Goal: Task Accomplishment & Management: Manage account settings

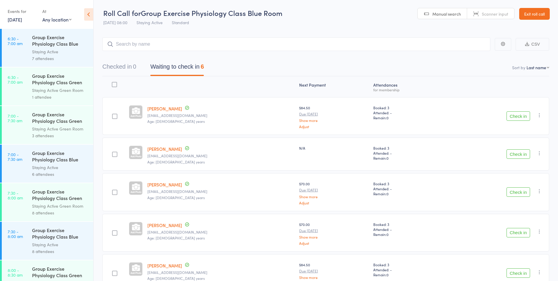
click at [87, 15] on icon at bounding box center [88, 14] width 9 height 12
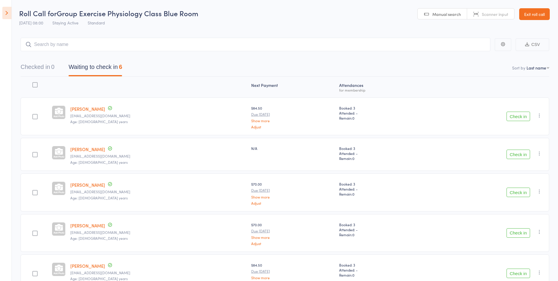
click at [4, 15] on icon at bounding box center [6, 13] width 9 height 12
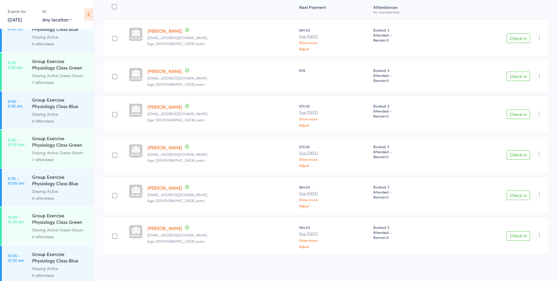
scroll to position [412, 0]
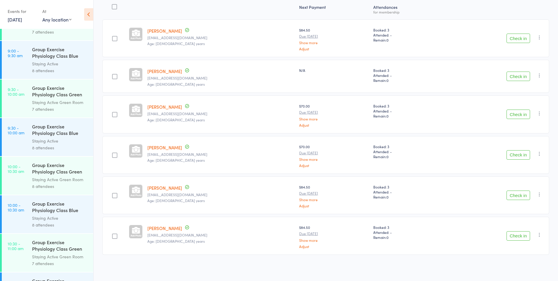
click at [64, 174] on div "Group Exercise Physiology Class Green Room" at bounding box center [60, 169] width 56 height 14
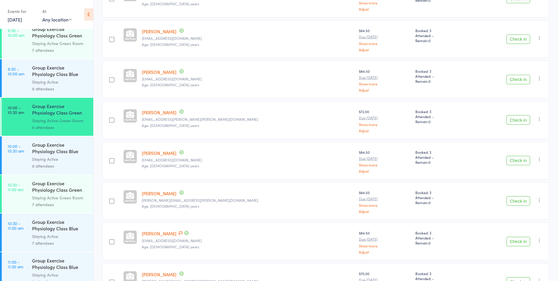
scroll to position [118, 0]
click at [540, 161] on icon "button" at bounding box center [540, 159] width 6 height 6
click at [518, 212] on li "Remove" at bounding box center [519, 210] width 49 height 8
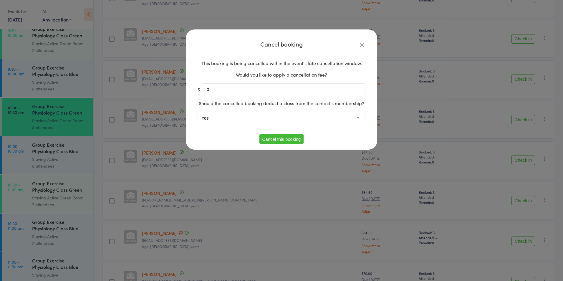
click at [291, 116] on select "Yes No" at bounding box center [281, 118] width 167 height 12
select select "1"
click at [198, 112] on select "Yes No" at bounding box center [281, 118] width 167 height 12
click at [281, 140] on button "Cancel this booking" at bounding box center [281, 138] width 44 height 9
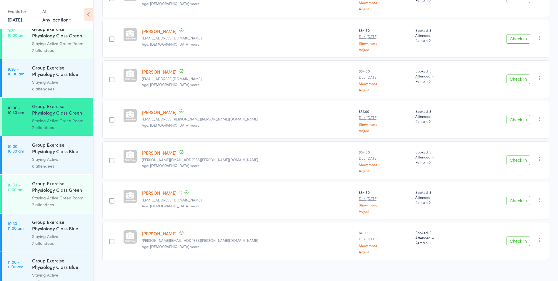
click at [56, 47] on div "7 attendees" at bounding box center [60, 50] width 56 height 7
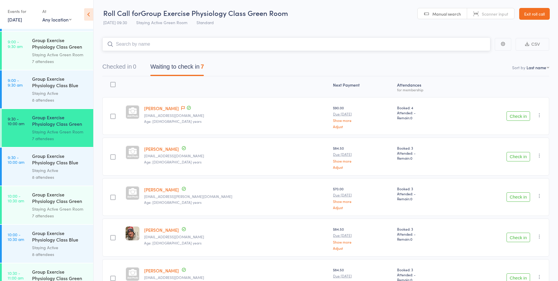
scroll to position [471, 0]
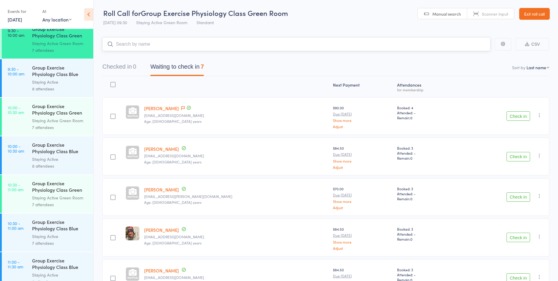
click at [155, 42] on input "search" at bounding box center [296, 44] width 388 height 14
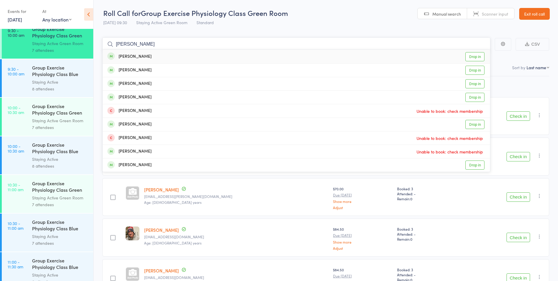
type input "henderson"
click at [152, 57] on div "Susan Henderson Drop in" at bounding box center [297, 57] width 388 height 14
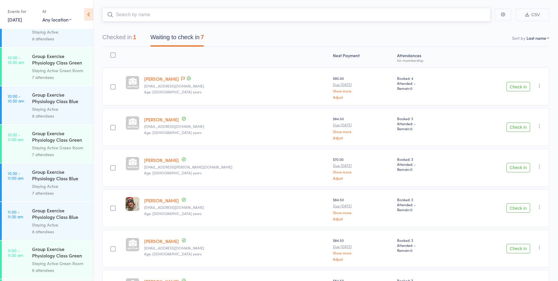
scroll to position [530, 0]
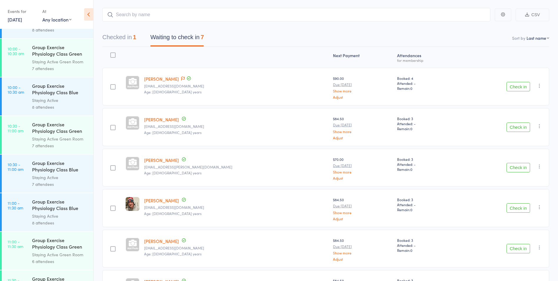
click at [73, 213] on div "Staying Active" at bounding box center [60, 216] width 56 height 7
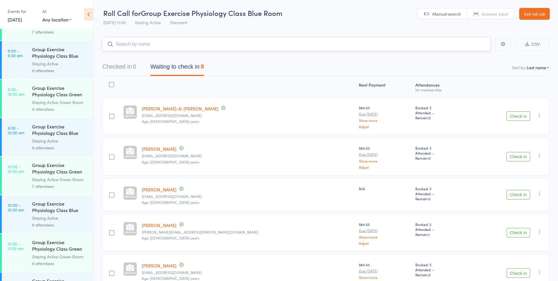
scroll to position [471, 0]
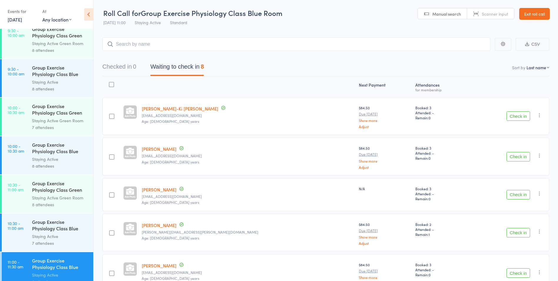
click at [72, 207] on div "8 attendees" at bounding box center [60, 204] width 56 height 7
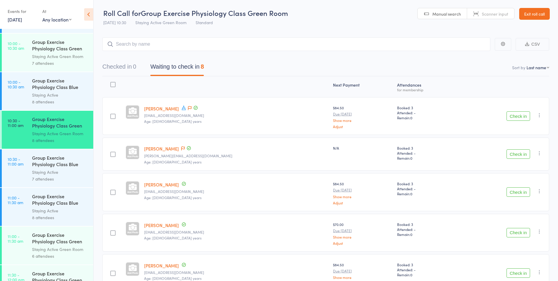
scroll to position [559, 0]
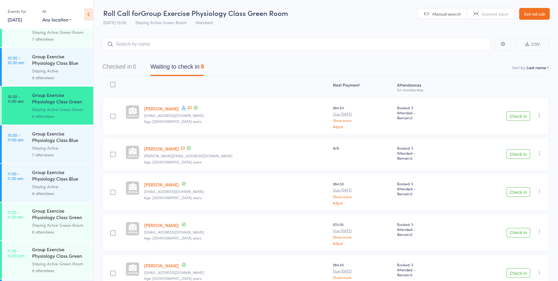
click at [72, 230] on div "6 attendees" at bounding box center [60, 231] width 56 height 7
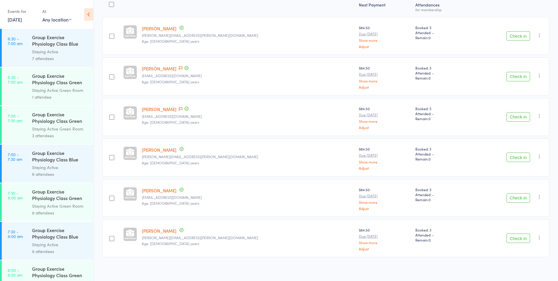
scroll to position [83, 0]
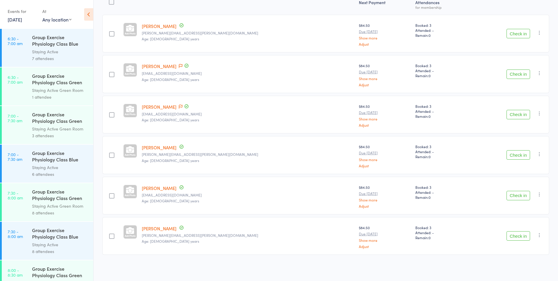
click at [542, 237] on icon "button" at bounding box center [540, 235] width 6 height 6
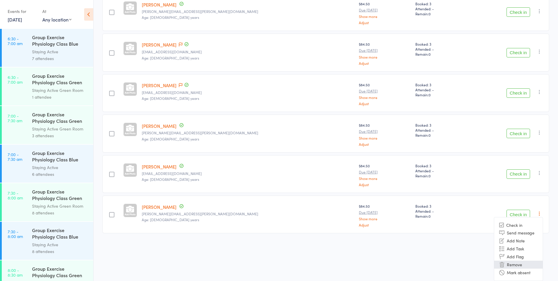
click at [519, 263] on li "Remove" at bounding box center [519, 265] width 49 height 8
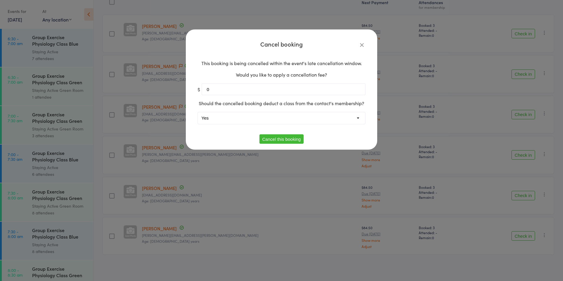
click at [222, 117] on select "Yes No" at bounding box center [281, 118] width 167 height 12
select select "1"
click at [198, 112] on select "Yes No" at bounding box center [281, 118] width 167 height 12
click at [287, 140] on button "Cancel this booking" at bounding box center [281, 138] width 44 height 9
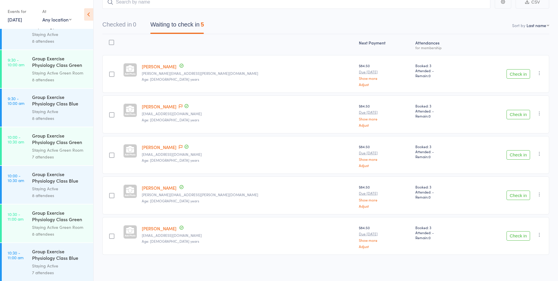
scroll to position [500, 0]
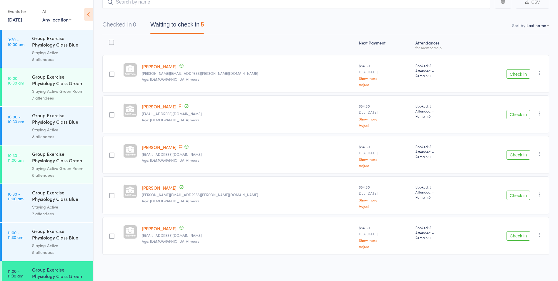
click at [76, 178] on div "8 attendees" at bounding box center [60, 175] width 56 height 7
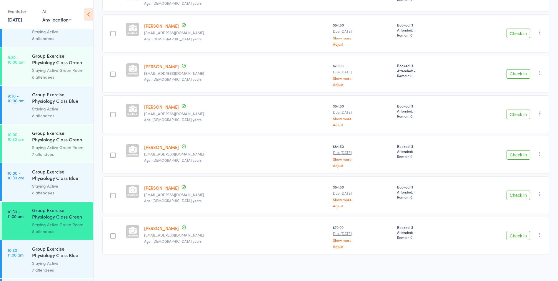
scroll to position [500, 0]
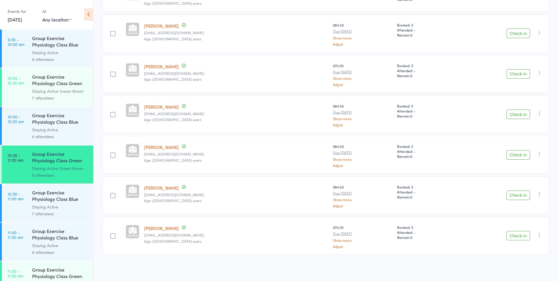
click at [71, 210] on div "Staying Active" at bounding box center [60, 206] width 56 height 7
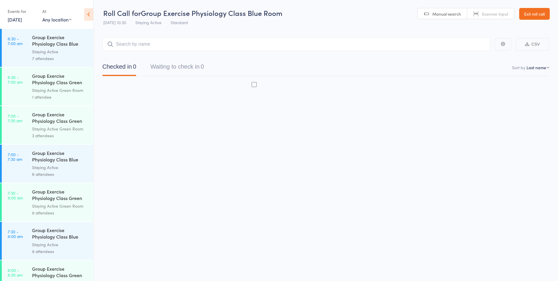
scroll to position [0, 0]
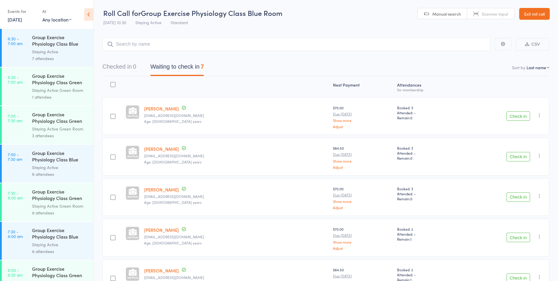
click at [154, 43] on input "search" at bounding box center [296, 44] width 388 height 14
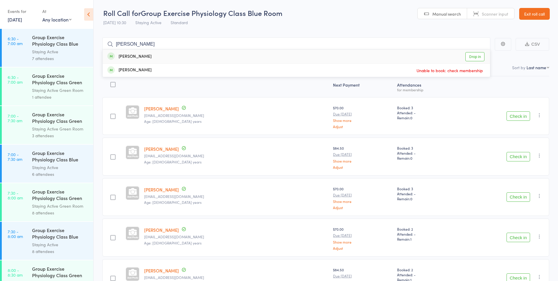
type input "tyler"
click at [482, 56] on link "Drop in" at bounding box center [475, 56] width 19 height 9
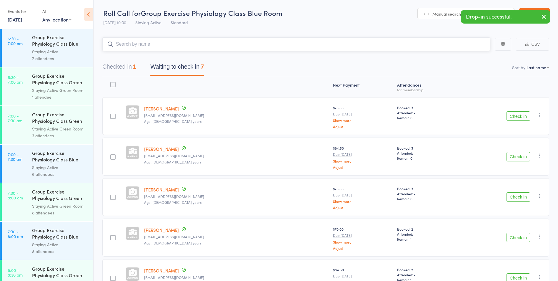
click at [133, 67] on button "Checked in 1" at bounding box center [119, 68] width 34 height 16
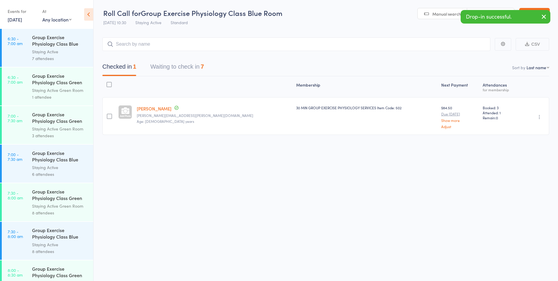
click at [539, 118] on icon "button" at bounding box center [540, 117] width 6 height 6
click at [525, 130] on li "Undo check-in" at bounding box center [519, 128] width 49 height 7
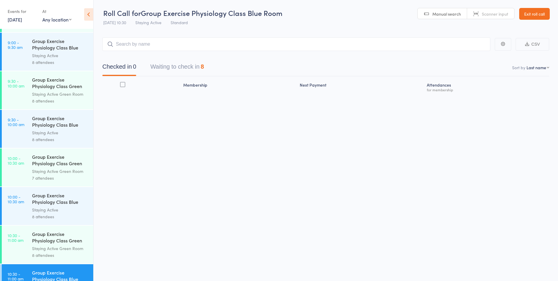
scroll to position [420, 0]
click at [74, 103] on div "8 attendees" at bounding box center [60, 101] width 56 height 7
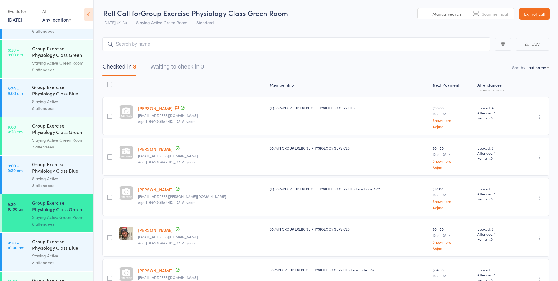
scroll to position [383, 0]
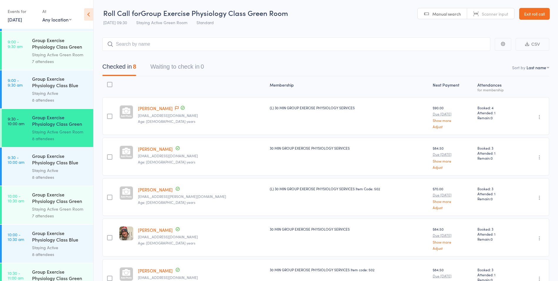
click at [61, 210] on div "Staying Active Green Room" at bounding box center [60, 208] width 56 height 7
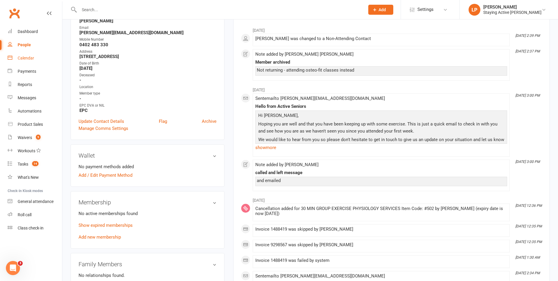
click at [31, 55] on link "Calendar" at bounding box center [35, 58] width 54 height 13
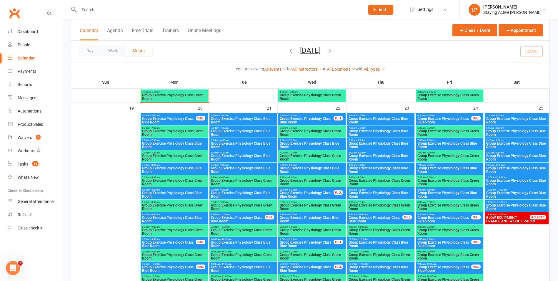
scroll to position [1354, 0]
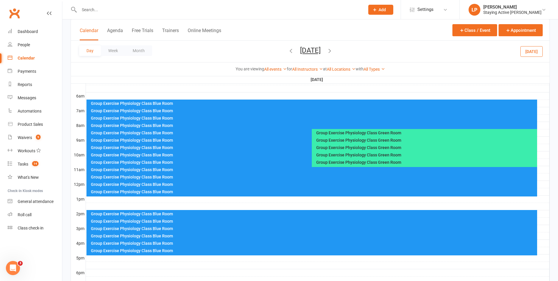
scroll to position [118, 0]
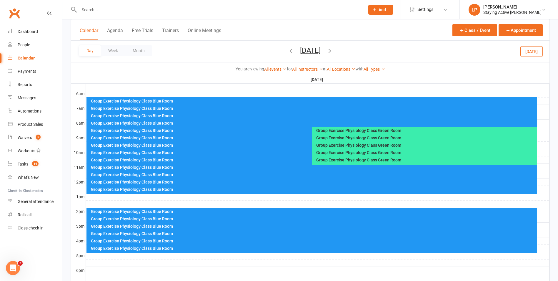
click at [288, 51] on icon "button" at bounding box center [291, 50] width 6 height 6
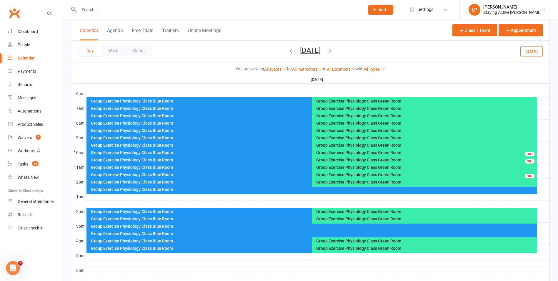
click at [333, 49] on icon "button" at bounding box center [330, 50] width 6 height 6
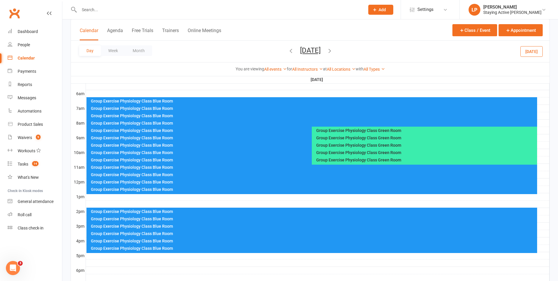
click at [237, 198] on div at bounding box center [318, 196] width 464 height 7
click at [237, 191] on button "Add Event" at bounding box center [233, 191] width 20 height 7
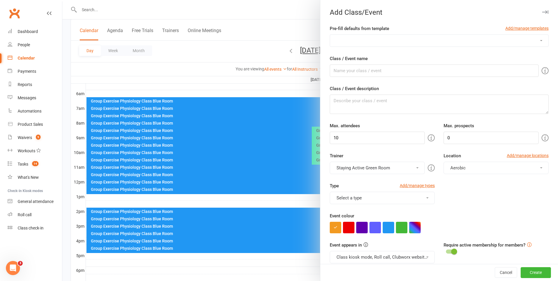
click at [341, 38] on select "Health talk" at bounding box center [439, 41] width 218 height 12
select select "299"
click at [330, 35] on select "Health talk" at bounding box center [439, 41] width 218 height 12
type input "Health talk"
type input "20"
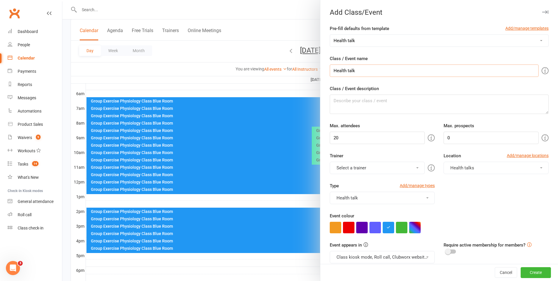
drag, startPoint x: 361, startPoint y: 71, endPoint x: 305, endPoint y: 72, distance: 56.5
click at [62, 0] on new-event-schedule "Add Class/Event Pre-fill defaults from template Add/manage templates Health tal…" at bounding box center [62, 0] width 0 height 0
type input "Mindfulness and mental health by Kevin"
click at [485, 208] on div "Type Add/manage types Health talk Afternoon Class Health talk Individual Consul…" at bounding box center [440, 197] width 228 height 30
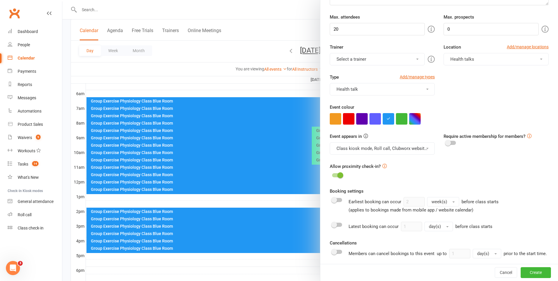
scroll to position [118, 0]
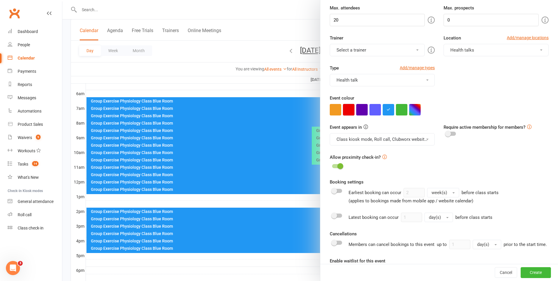
click at [346, 109] on button "button" at bounding box center [348, 109] width 11 height 11
click at [359, 110] on button "button" at bounding box center [361, 109] width 11 height 11
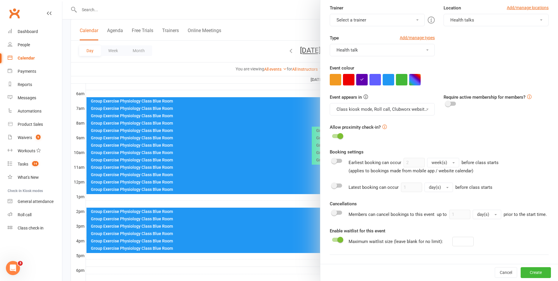
scroll to position [147, 0]
click at [348, 78] on button "button" at bounding box center [348, 79] width 11 height 11
click at [492, 82] on div at bounding box center [439, 79] width 219 height 11
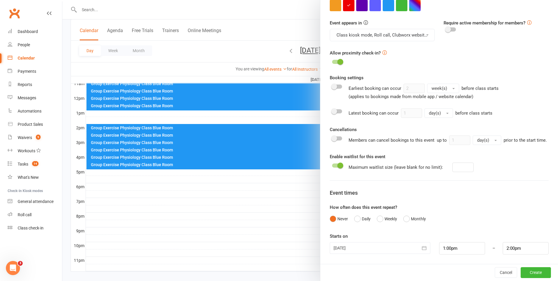
scroll to position [206, 0]
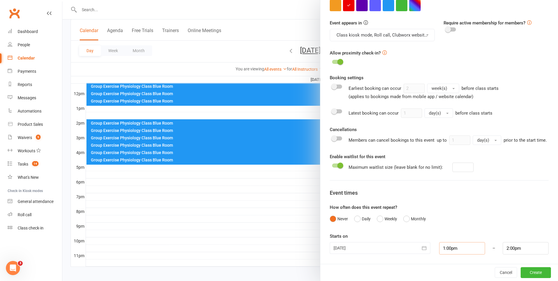
click at [446, 248] on input "1:00pm" at bounding box center [462, 248] width 46 height 12
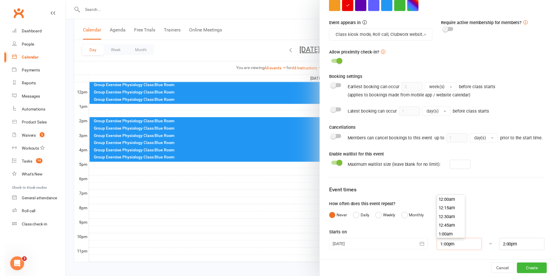
scroll to position [450, 0]
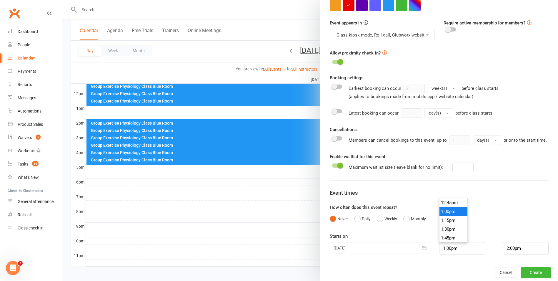
click at [519, 190] on div "Event times" at bounding box center [439, 193] width 219 height 9
click at [529, 272] on button "Create" at bounding box center [536, 272] width 30 height 11
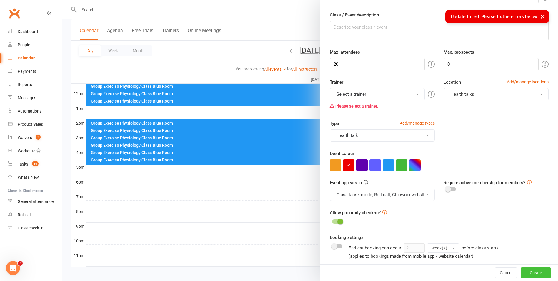
scroll to position [64, 0]
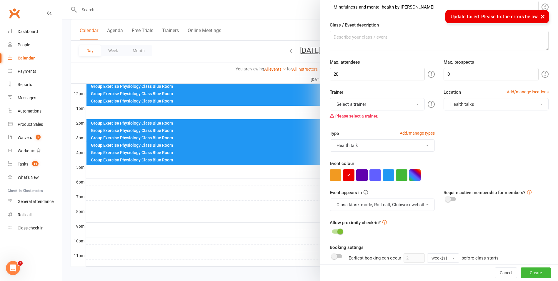
click at [366, 105] on button "Select a trainer" at bounding box center [377, 104] width 95 height 12
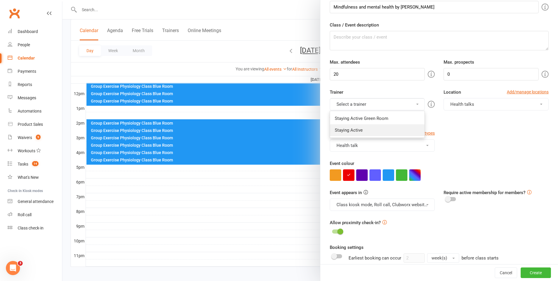
click at [361, 131] on link "Staying Active" at bounding box center [377, 130] width 94 height 12
click at [506, 138] on div "Type Add/manage types Health talk Afternoon Class Health talk Individual Consul…" at bounding box center [440, 145] width 228 height 30
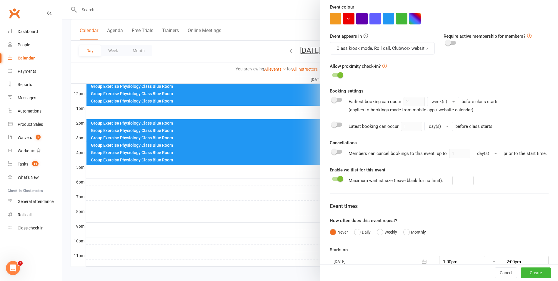
scroll to position [240, 0]
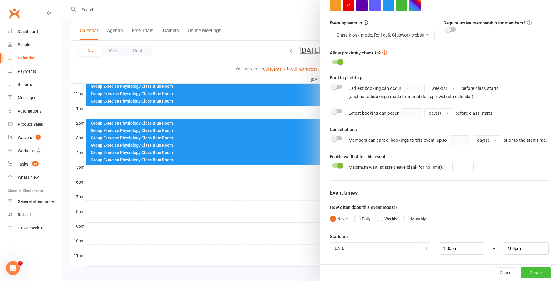
click at [530, 274] on button "Create" at bounding box center [536, 272] width 30 height 11
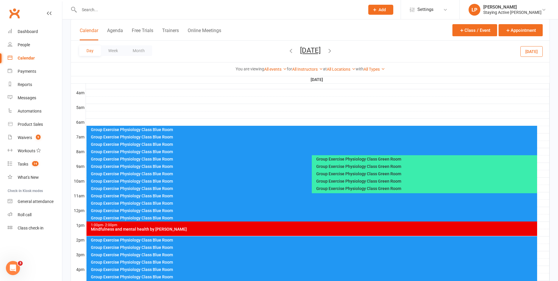
scroll to position [91, 0]
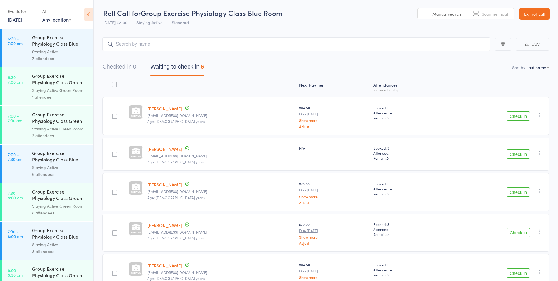
click at [530, 14] on link "Exit roll call" at bounding box center [535, 14] width 31 height 12
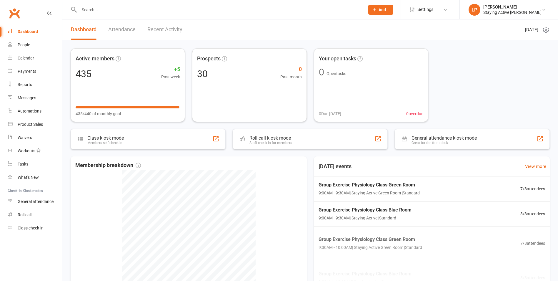
click at [161, 8] on input "text" at bounding box center [218, 10] width 283 height 8
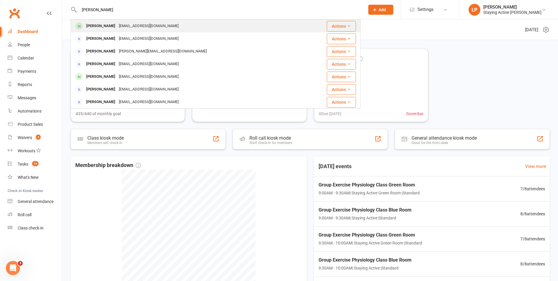
type input "morton"
click at [136, 28] on div "mmorton26@bigpond.com" at bounding box center [148, 26] width 63 height 9
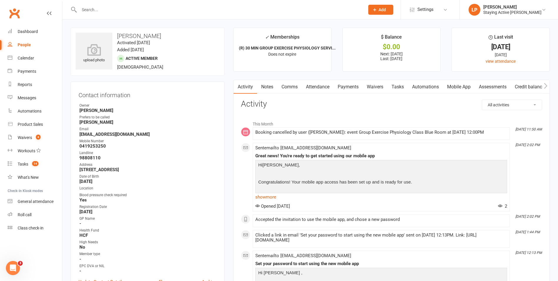
click at [349, 83] on link "Payments" at bounding box center [348, 87] width 29 height 14
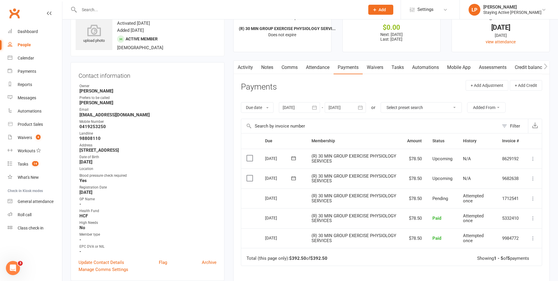
scroll to position [29, 0]
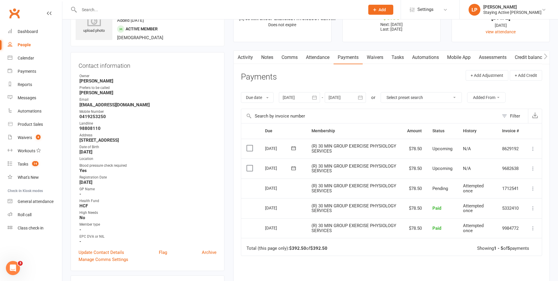
click at [535, 168] on icon at bounding box center [533, 168] width 6 height 6
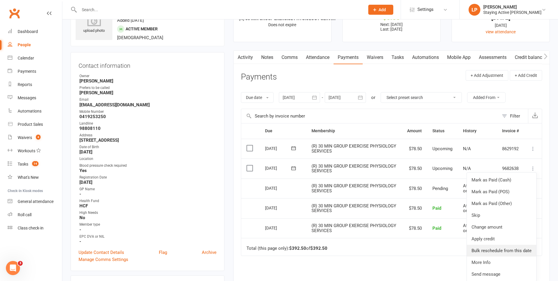
click at [499, 253] on link "Bulk reschedule from this date" at bounding box center [501, 251] width 69 height 12
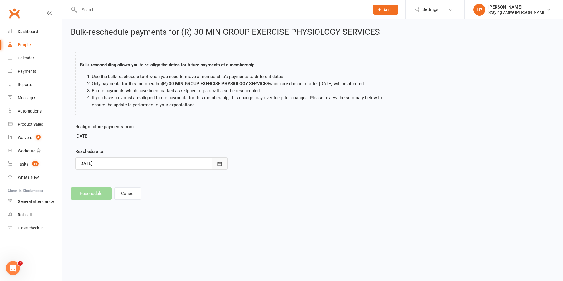
click at [217, 164] on icon "button" at bounding box center [220, 164] width 6 height 6
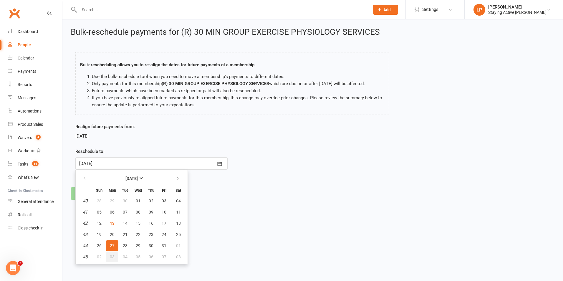
click at [109, 257] on button "03" at bounding box center [112, 256] width 12 height 11
type input "03 Nov 2025"
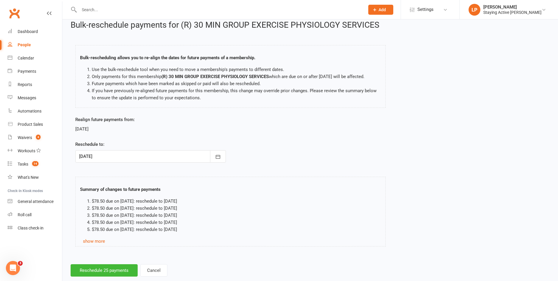
scroll to position [19, 0]
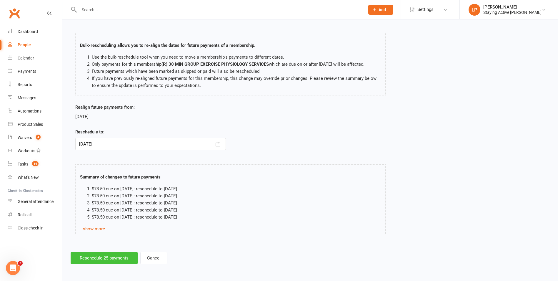
click at [82, 254] on button "Reschedule 25 payments" at bounding box center [104, 258] width 67 height 12
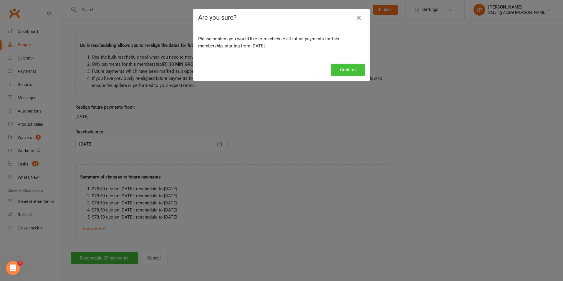
click at [346, 68] on button "Confirm" at bounding box center [348, 70] width 34 height 12
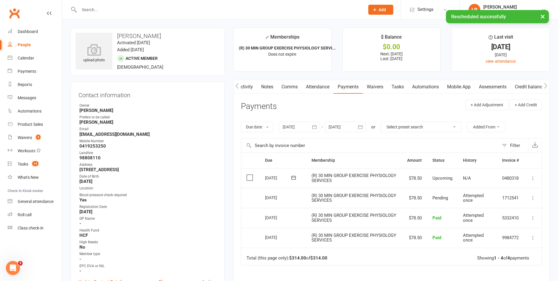
scroll to position [0, 0]
click at [272, 93] on link "Notes" at bounding box center [267, 87] width 20 height 14
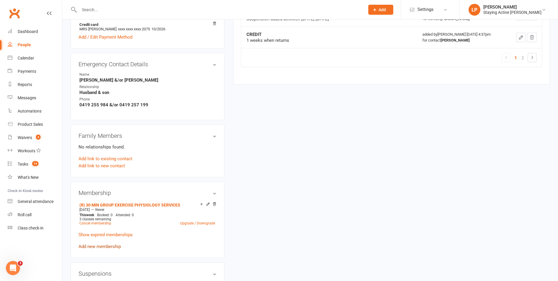
scroll to position [353, 0]
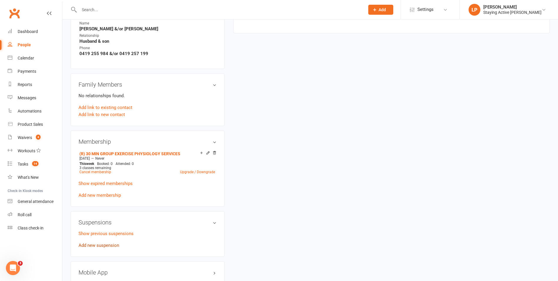
click at [93, 246] on link "Add new suspension" at bounding box center [99, 245] width 41 height 5
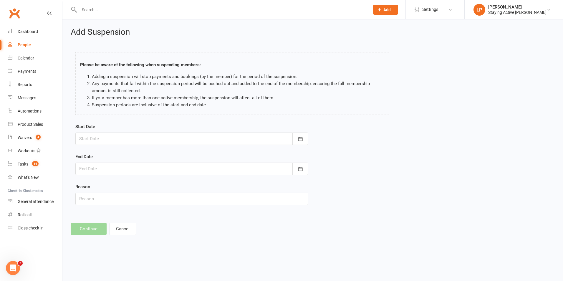
click at [121, 133] on div at bounding box center [191, 138] width 233 height 12
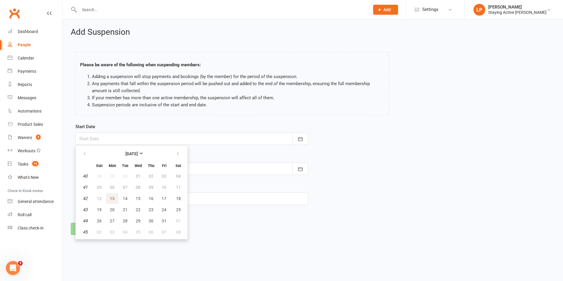
click at [107, 201] on button "13" at bounding box center [112, 198] width 12 height 11
type input "[DATE]"
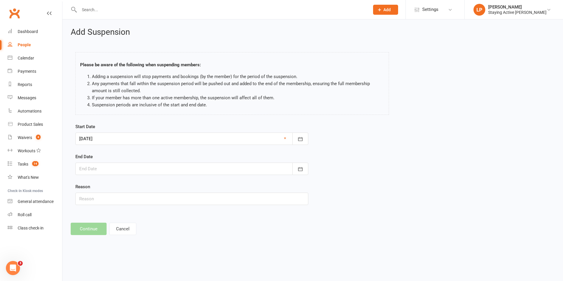
click at [124, 164] on div at bounding box center [191, 168] width 233 height 12
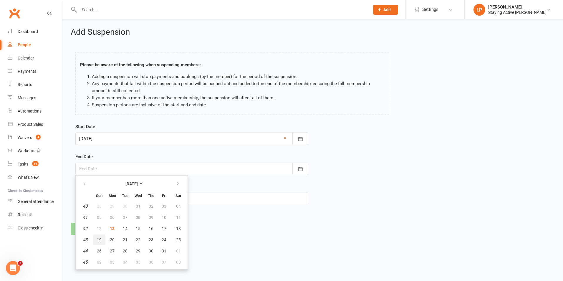
click at [99, 242] on span "19" at bounding box center [99, 239] width 5 height 5
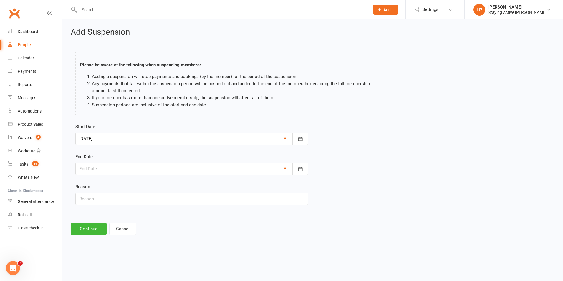
type input "19 Oct 2025"
click at [95, 196] on input "text" at bounding box center [191, 199] width 233 height 12
type input "See notes"
click at [87, 233] on button "Continue" at bounding box center [89, 229] width 36 height 12
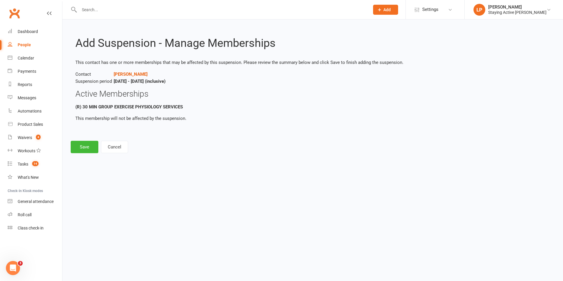
click at [84, 135] on div "Add Suspension - Manage Memberships This contact has one or more memberships th…" at bounding box center [312, 90] width 500 height 142
click at [81, 143] on button "Save" at bounding box center [85, 147] width 28 height 12
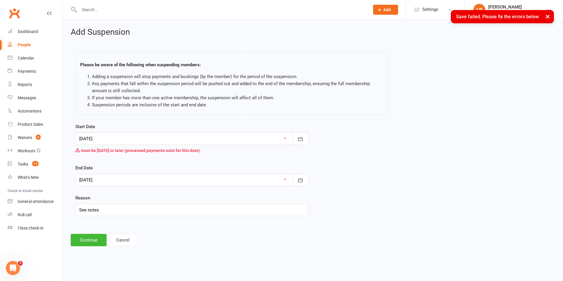
click at [121, 137] on div at bounding box center [191, 138] width 233 height 12
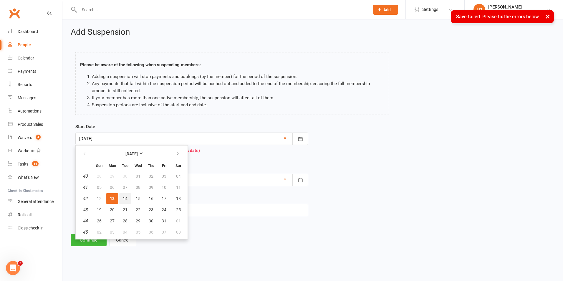
click at [125, 203] on button "14" at bounding box center [125, 198] width 12 height 11
type input "14 Oct 2025"
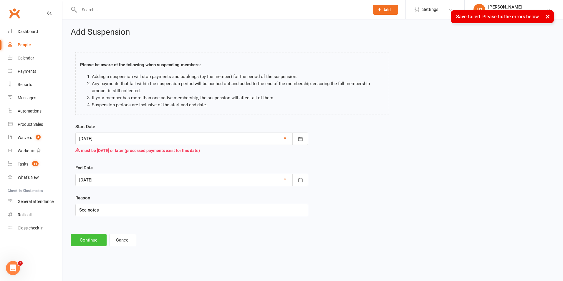
click at [92, 242] on button "Continue" at bounding box center [89, 240] width 36 height 12
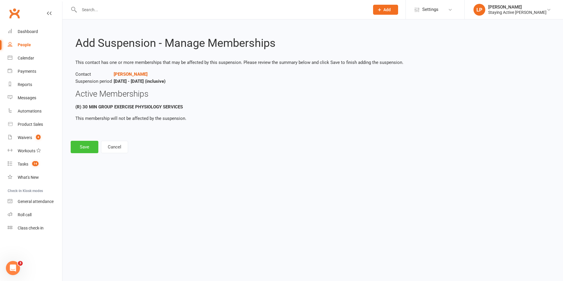
click at [94, 147] on button "Save" at bounding box center [85, 147] width 28 height 12
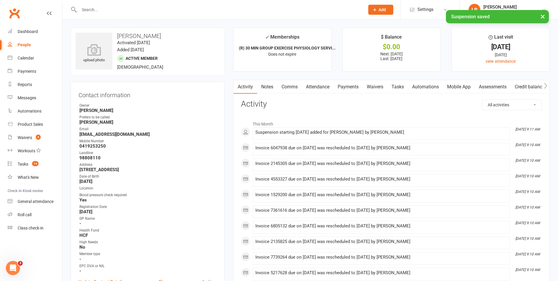
click at [258, 88] on link "Notes" at bounding box center [267, 87] width 20 height 14
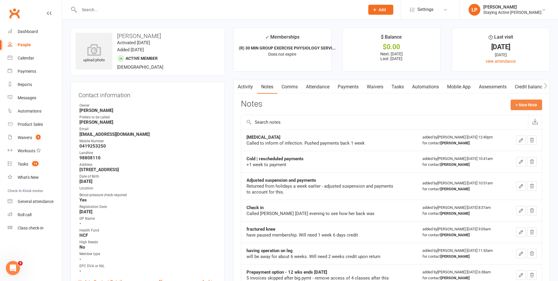
click at [525, 108] on button "+ New Note" at bounding box center [526, 104] width 31 height 11
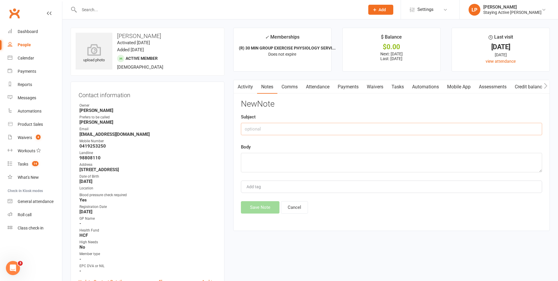
click at [250, 130] on input "text" at bounding box center [391, 129] width 301 height 12
type input "H"
type input "Siokness"
click at [258, 157] on textarea at bounding box center [391, 162] width 301 height 19
type textarea "Caught a cold | Payments adjusted accordingly"
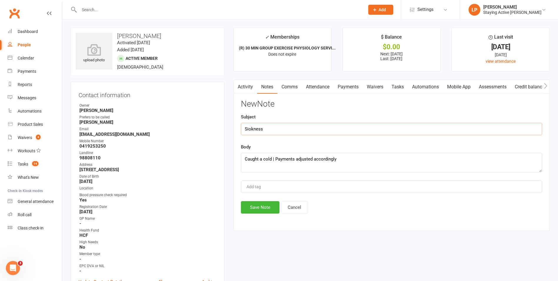
click at [293, 131] on input "Siokness" at bounding box center [391, 129] width 301 height 12
type input "Siokness | KL"
click at [349, 161] on textarea "Caught a cold | Payments adjusted accordingly" at bounding box center [391, 162] width 301 height 19
type textarea "Caught a cold | Payments adjusted accordingly verified"
click at [258, 208] on button "Save Note" at bounding box center [260, 207] width 39 height 12
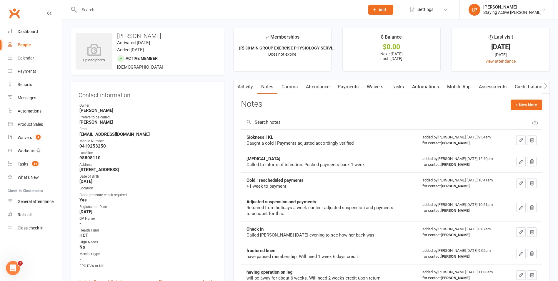
click at [154, 6] on input "text" at bounding box center [218, 10] width 283 height 8
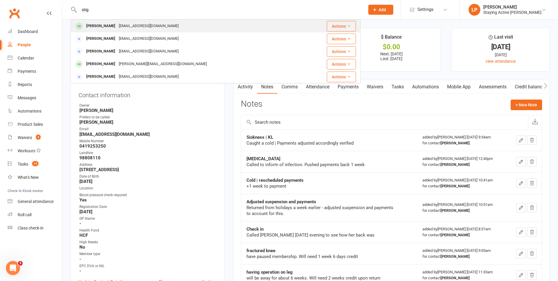
type input "stig"
click at [142, 24] on div "[PERSON_NAME] [EMAIL_ADDRESS][DOMAIN_NAME]" at bounding box center [187, 26] width 233 height 12
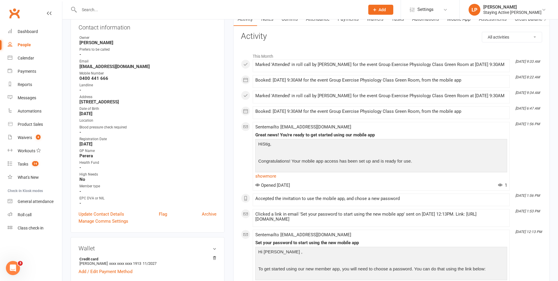
scroll to position [59, 0]
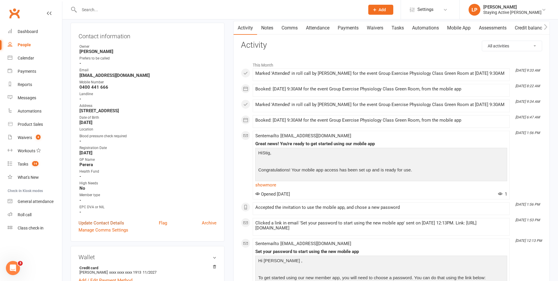
click at [107, 223] on link "Update Contact Details" at bounding box center [102, 222] width 46 height 7
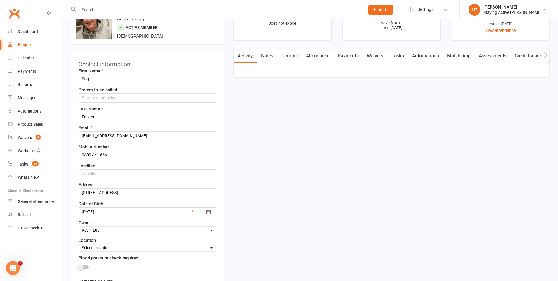
scroll to position [28, 0]
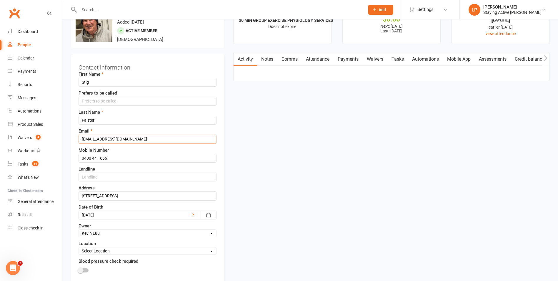
click at [116, 137] on input "[EMAIL_ADDRESS][DOMAIN_NAME]" at bounding box center [148, 139] width 138 height 9
drag, startPoint x: 115, startPoint y: 140, endPoint x: 84, endPoint y: 142, distance: 31.0
click at [84, 142] on input "[EMAIL_ADDRESS][DOMAIN_NAME]" at bounding box center [148, 139] width 138 height 9
drag, startPoint x: 137, startPoint y: 141, endPoint x: 78, endPoint y: 138, distance: 59.5
click at [78, 138] on div "Contact information First Name Stig Prefers to be called Last Name Falster Emai…" at bounding box center [148, 237] width 154 height 367
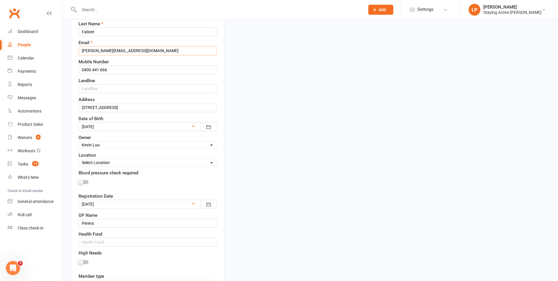
scroll to position [175, 0]
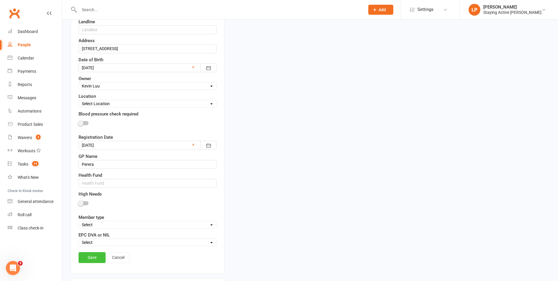
type input "[PERSON_NAME][EMAIL_ADDRESS][DOMAIN_NAME]"
click at [87, 253] on link "Save" at bounding box center [92, 257] width 27 height 11
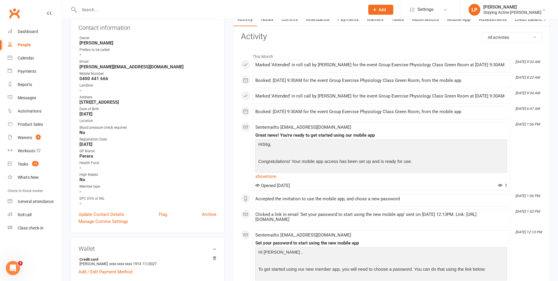
scroll to position [57, 0]
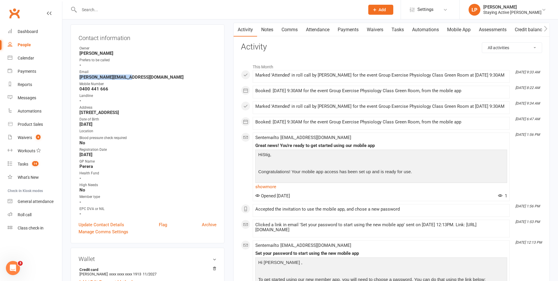
drag, startPoint x: 130, startPoint y: 76, endPoint x: 79, endPoint y: 77, distance: 51.2
click at [79, 77] on li "Email [PERSON_NAME][EMAIL_ADDRESS][DOMAIN_NAME]" at bounding box center [148, 74] width 138 height 10
copy strong "[PERSON_NAME][EMAIL_ADDRESS][DOMAIN_NAME]"
click at [271, 13] on input "text" at bounding box center [218, 10] width 283 height 8
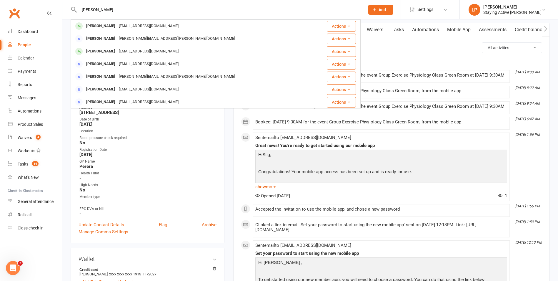
drag, startPoint x: 178, startPoint y: 9, endPoint x: 14, endPoint y: 8, distance: 164.3
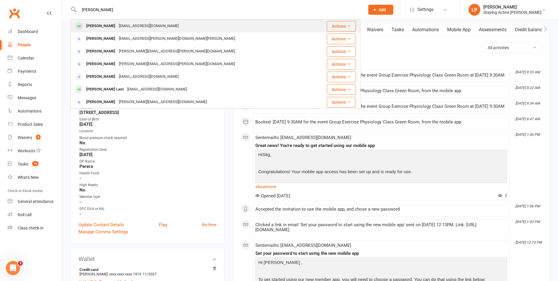
type input "averil"
click at [135, 22] on div "averilsmith@fastmail.com" at bounding box center [148, 26] width 63 height 9
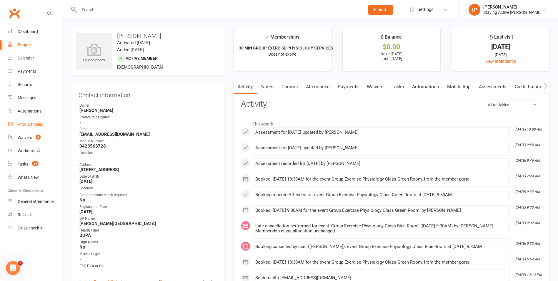
click at [46, 122] on link "Product Sales" at bounding box center [35, 124] width 54 height 13
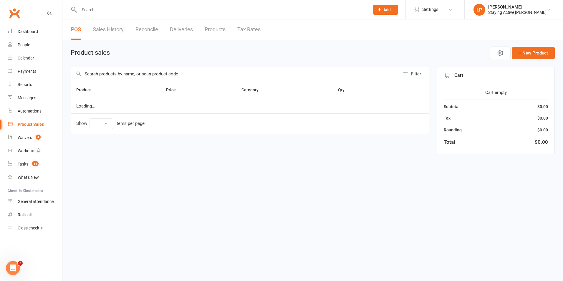
select select "10"
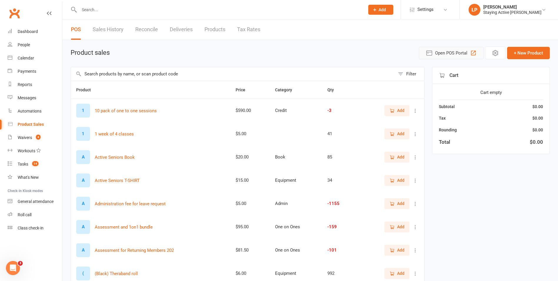
click at [460, 48] on button "Open POS Portal" at bounding box center [451, 53] width 65 height 12
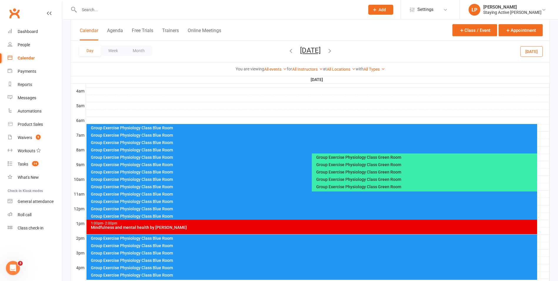
click at [200, 15] on div at bounding box center [216, 9] width 290 height 19
click at [209, 12] on input "text" at bounding box center [218, 10] width 283 height 8
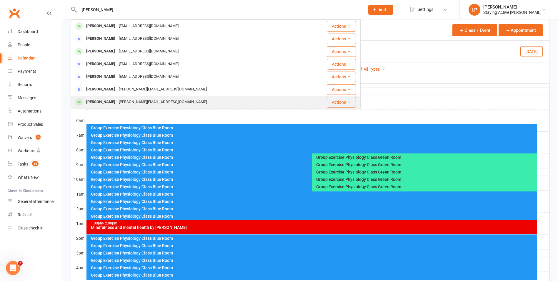
type input "[PERSON_NAME]"
click at [140, 100] on div "[PERSON_NAME][EMAIL_ADDRESS][DOMAIN_NAME]" at bounding box center [163, 102] width 92 height 9
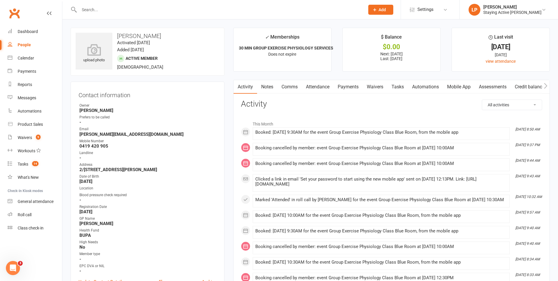
click at [265, 84] on link "Notes" at bounding box center [267, 87] width 20 height 14
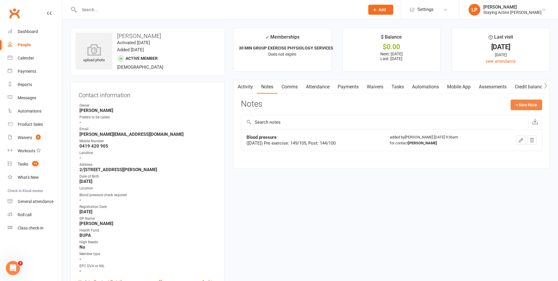
click at [534, 105] on button "+ New Note" at bounding box center [526, 104] width 31 height 11
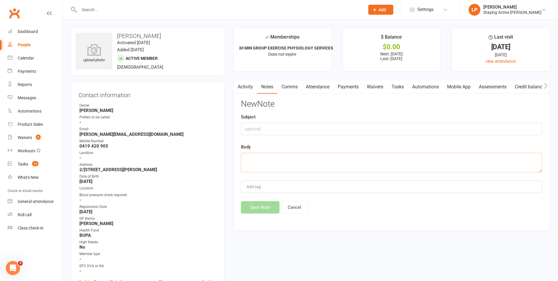
click at [274, 167] on textarea at bounding box center [391, 162] width 301 height 19
type textarea "Asked for 2 weeks off as fell going down the stairs hurt her shoulder"
click at [336, 133] on input "text" at bounding box center [391, 129] width 301 height 12
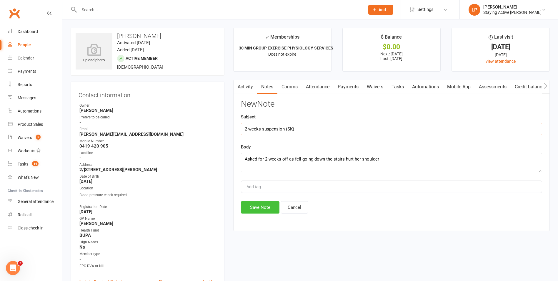
type input "2 weeks suspension (SK)"
click at [263, 209] on button "Save Note" at bounding box center [260, 207] width 39 height 12
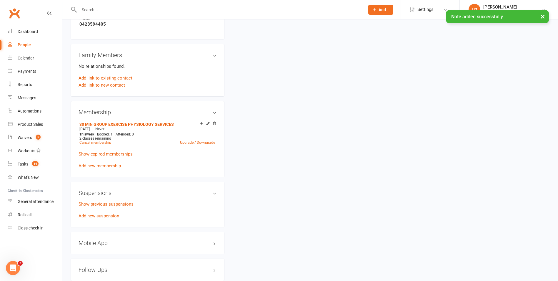
scroll to position [442, 0]
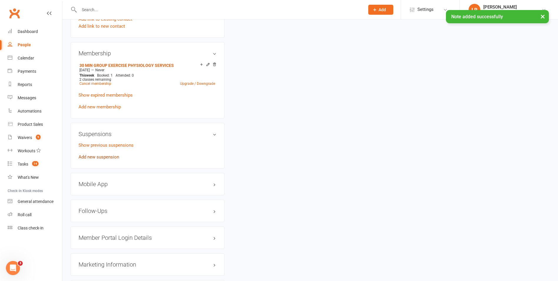
click at [105, 157] on link "Add new suspension" at bounding box center [99, 156] width 41 height 5
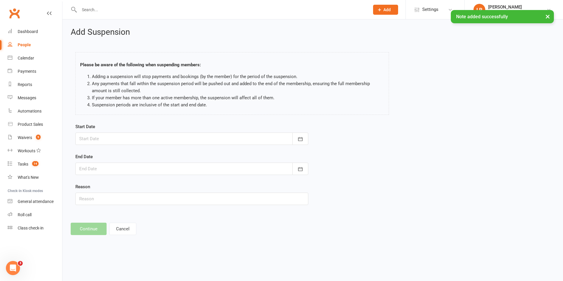
click at [114, 137] on div at bounding box center [191, 138] width 233 height 12
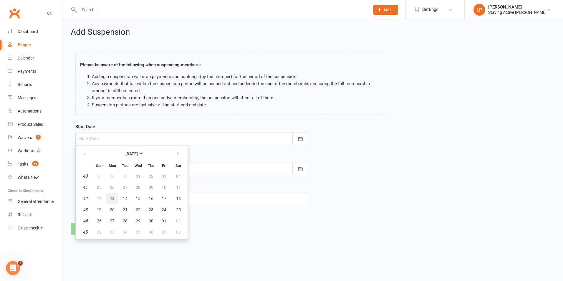
click at [114, 198] on span "13" at bounding box center [112, 198] width 5 height 5
type input "[DATE]"
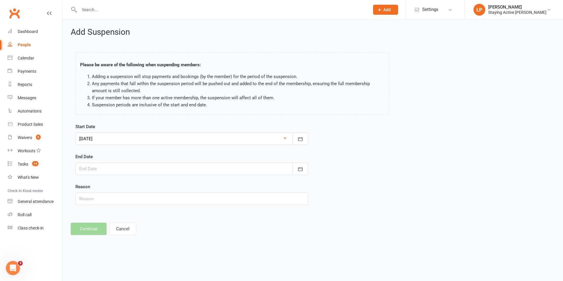
click at [160, 167] on div at bounding box center [191, 168] width 233 height 12
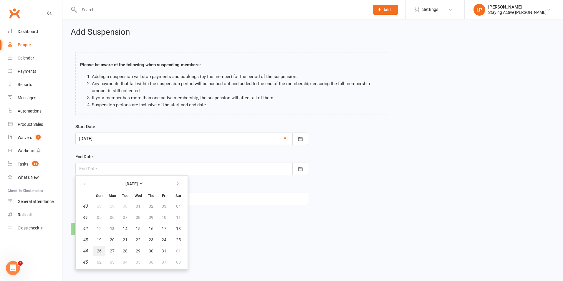
click at [100, 250] on span "26" at bounding box center [99, 250] width 5 height 5
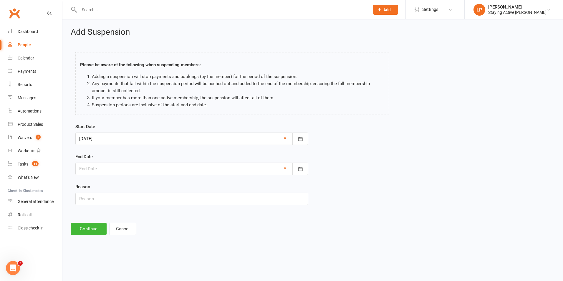
type input "[DATE]"
click at [120, 197] on input "text" at bounding box center [191, 199] width 233 height 12
type input "injured shoulder on the weekend"
click at [92, 233] on button "Continue" at bounding box center [89, 229] width 36 height 12
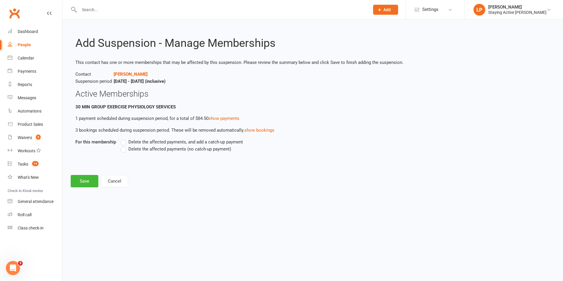
click at [209, 150] on span "Delete the affected payments (no catch-up payment)" at bounding box center [179, 148] width 103 height 6
click at [124, 145] on input "Delete the affected payments (no catch-up payment)" at bounding box center [122, 145] width 4 height 0
click at [89, 179] on button "Save" at bounding box center [85, 181] width 28 height 12
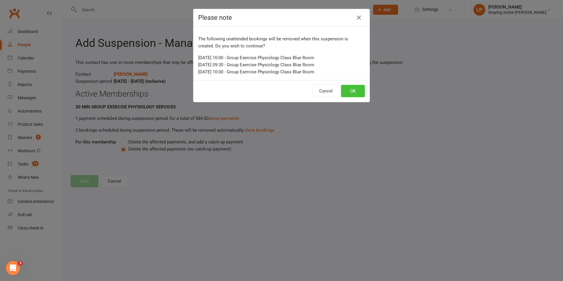
click at [358, 90] on button "OK" at bounding box center [353, 91] width 24 height 12
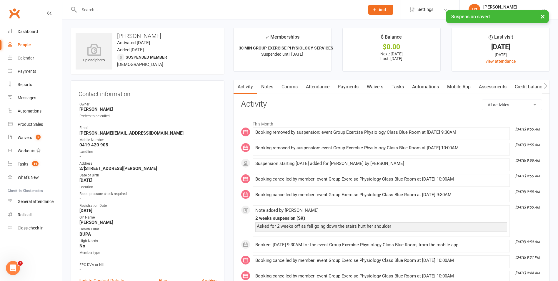
click at [363, 87] on link "Payments" at bounding box center [348, 87] width 29 height 14
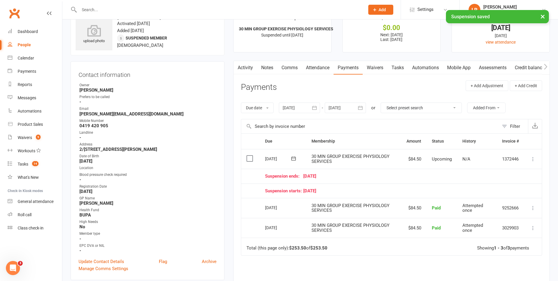
scroll to position [29, 0]
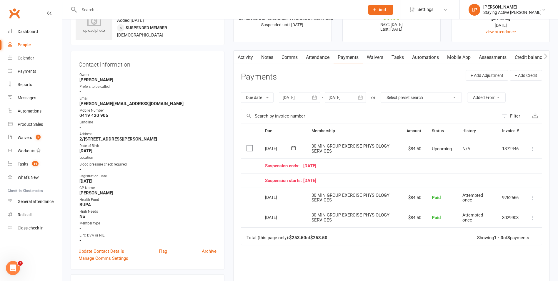
drag, startPoint x: 380, startPoint y: 237, endPoint x: 374, endPoint y: 236, distance: 5.5
click at [379, 237] on td "Total (this page only): $253.50 of $253.50 Showing 1 - 3 of 3 payments" at bounding box center [391, 236] width 301 height 18
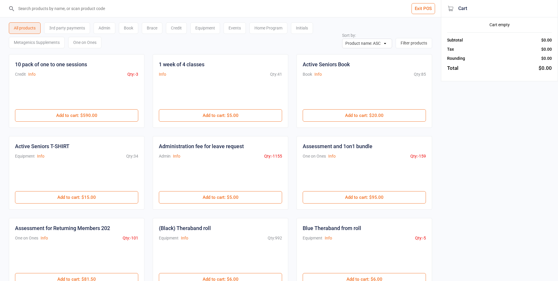
click at [98, 45] on div "One on Ones" at bounding box center [84, 42] width 33 height 11
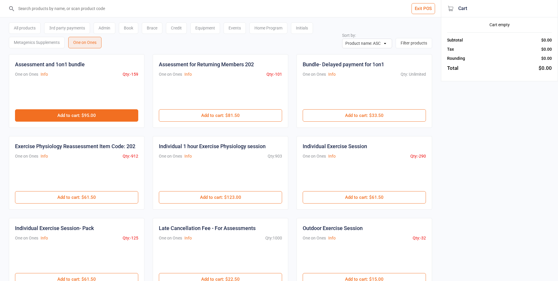
click at [110, 116] on button "Add to cart : $95.00" at bounding box center [76, 115] width 123 height 12
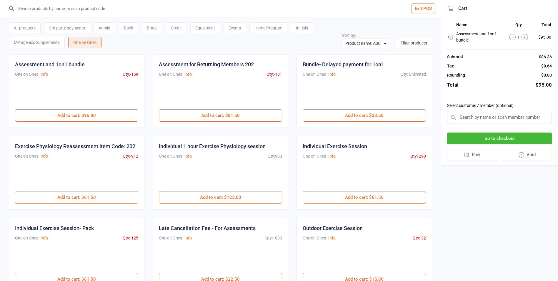
click at [540, 117] on input "text" at bounding box center [499, 117] width 105 height 12
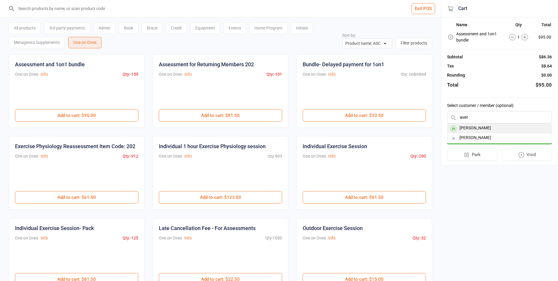
type input "aver"
click at [520, 127] on div "[PERSON_NAME]" at bounding box center [500, 129] width 104 height 10
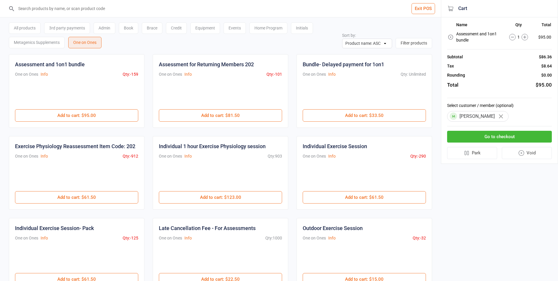
click at [510, 138] on button "Go to checkout" at bounding box center [499, 137] width 105 height 12
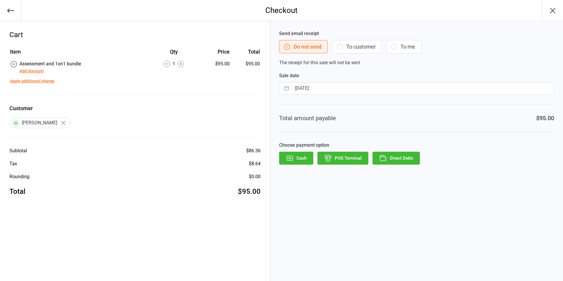
click at [380, 157] on icon "button" at bounding box center [383, 158] width 8 height 8
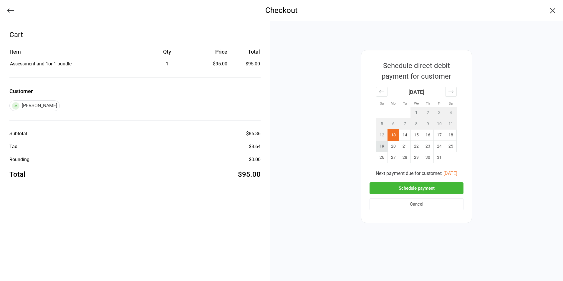
click at [379, 146] on td "19" at bounding box center [381, 145] width 11 height 11
click at [394, 148] on td "20" at bounding box center [393, 145] width 11 height 11
click at [392, 189] on button "Schedule payment" at bounding box center [416, 188] width 94 height 12
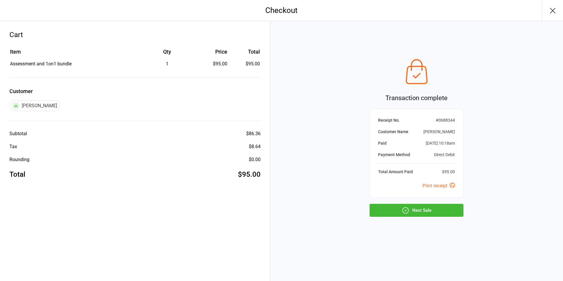
click at [396, 207] on button "Next Sale" at bounding box center [416, 210] width 94 height 13
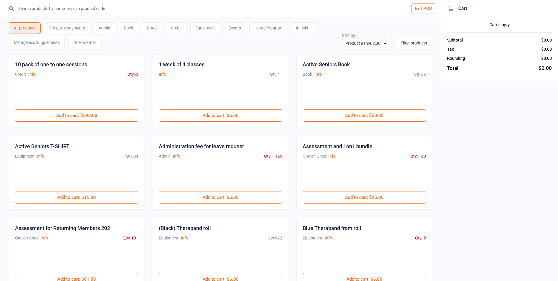
click at [418, 8] on button "Exit POS" at bounding box center [424, 8] width 24 height 11
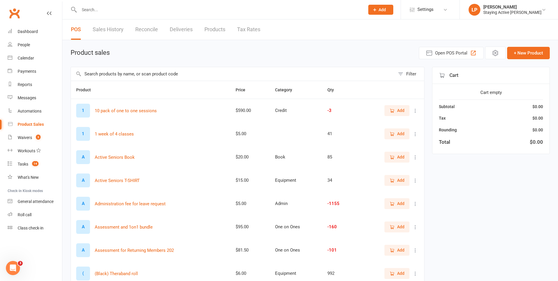
click at [152, 9] on input "text" at bounding box center [218, 10] width 283 height 8
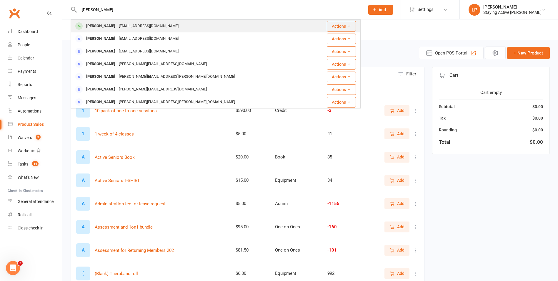
type input "[PERSON_NAME]"
click at [146, 28] on div "[EMAIL_ADDRESS][DOMAIN_NAME]" at bounding box center [148, 26] width 63 height 9
